Goal: Complete application form: Complete application form

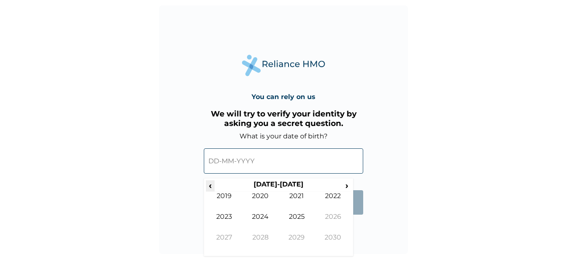
click at [211, 188] on span "‹" at bounding box center [210, 186] width 9 height 10
click at [333, 196] on td "1992" at bounding box center [333, 202] width 37 height 21
click at [260, 236] on td "Oct" at bounding box center [260, 244] width 37 height 21
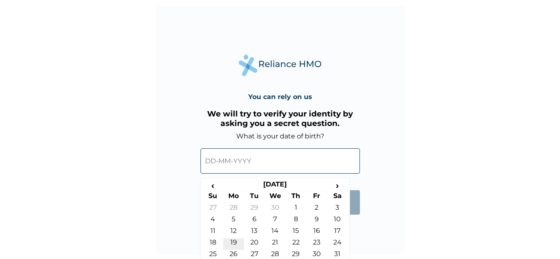
click at [233, 242] on td "19" at bounding box center [233, 245] width 21 height 12
type input "[DATE]"
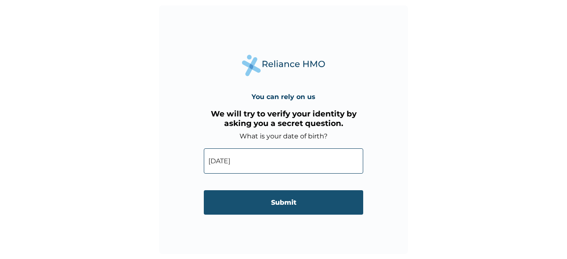
click at [302, 203] on input "Submit" at bounding box center [283, 203] width 159 height 24
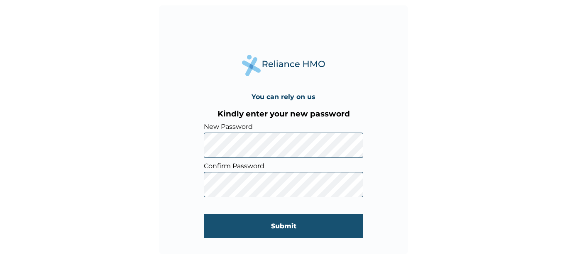
click at [252, 224] on input "Submit" at bounding box center [283, 226] width 159 height 24
